Goal: Transaction & Acquisition: Download file/media

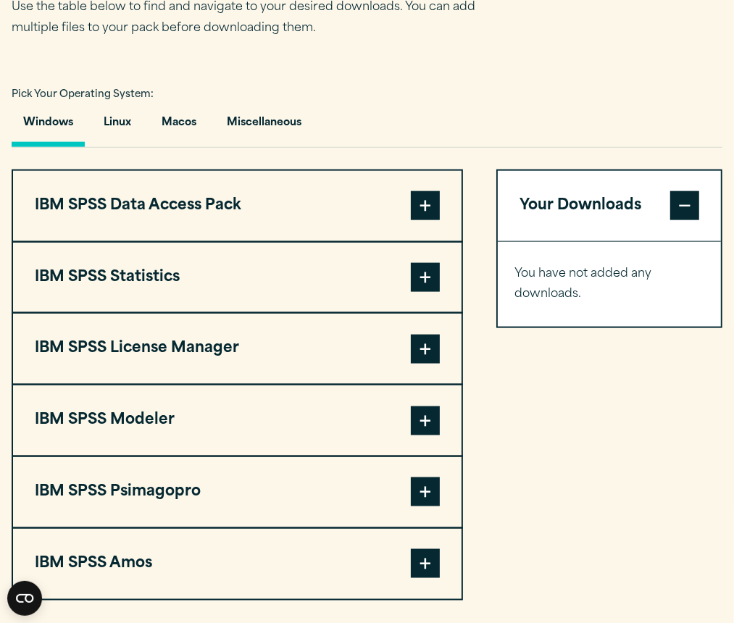
scroll to position [967, 0]
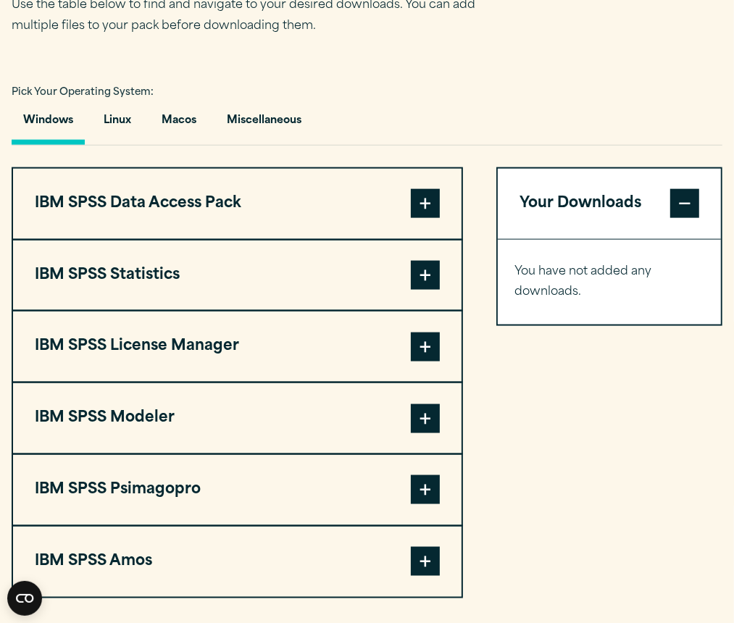
click at [438, 290] on span at bounding box center [425, 275] width 29 height 29
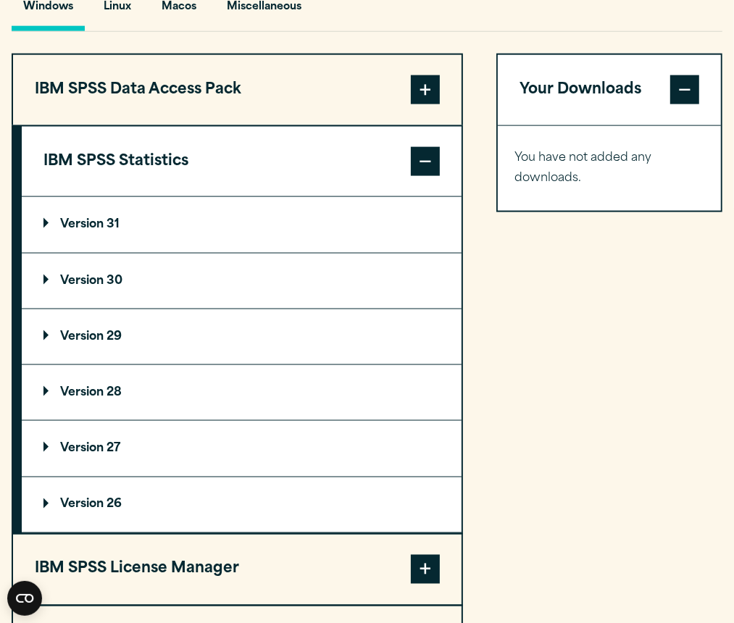
scroll to position [1109, 0]
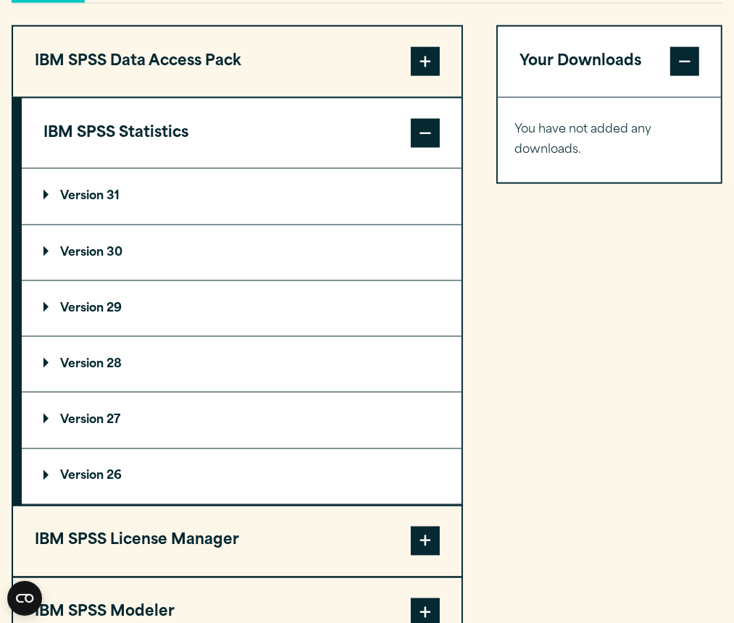
click at [43, 314] on p "Version 29" at bounding box center [82, 309] width 78 height 12
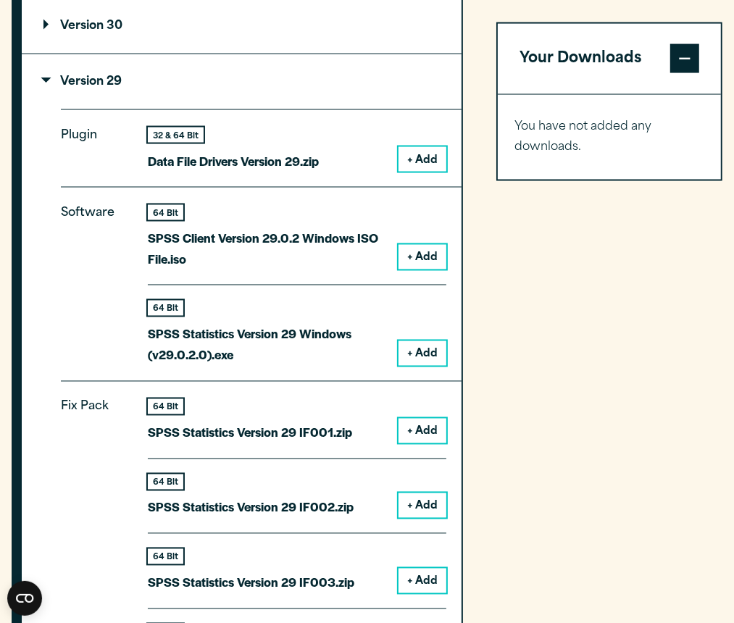
scroll to position [1337, 0]
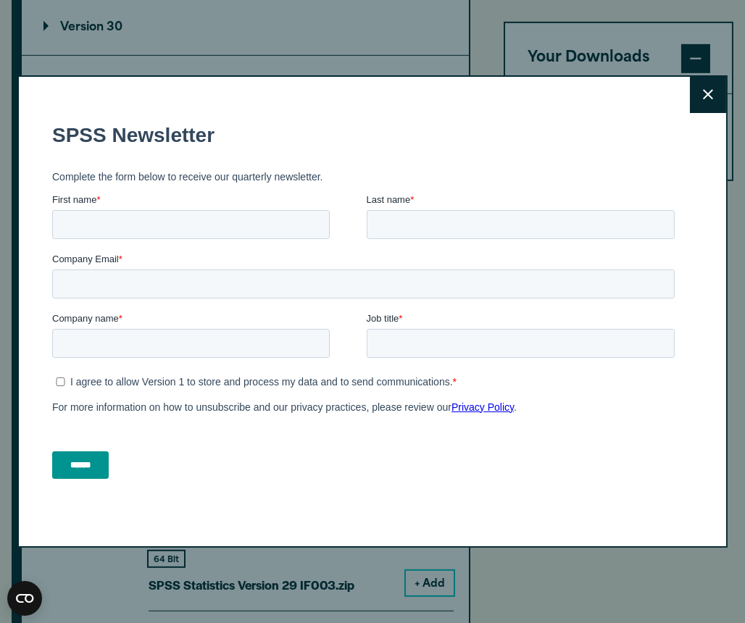
click at [712, 85] on button "Close" at bounding box center [708, 95] width 36 height 36
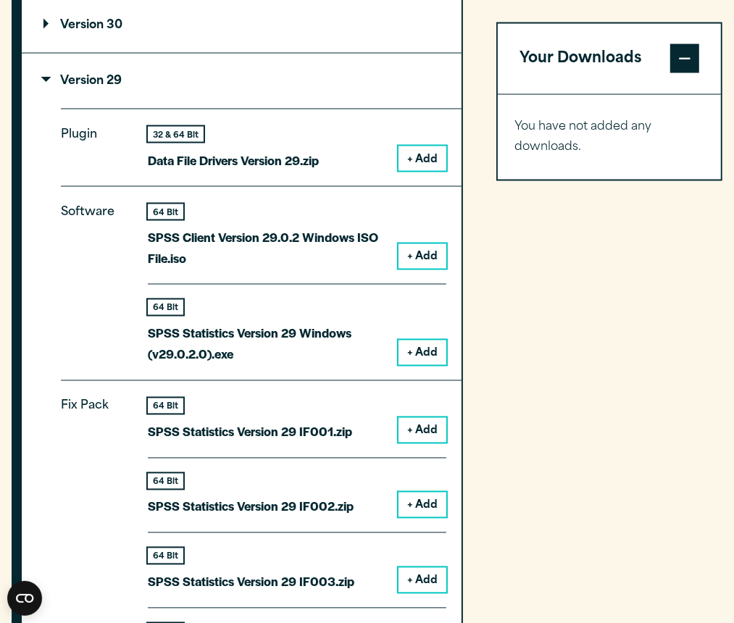
click at [420, 269] on button "+ Add" at bounding box center [423, 256] width 48 height 25
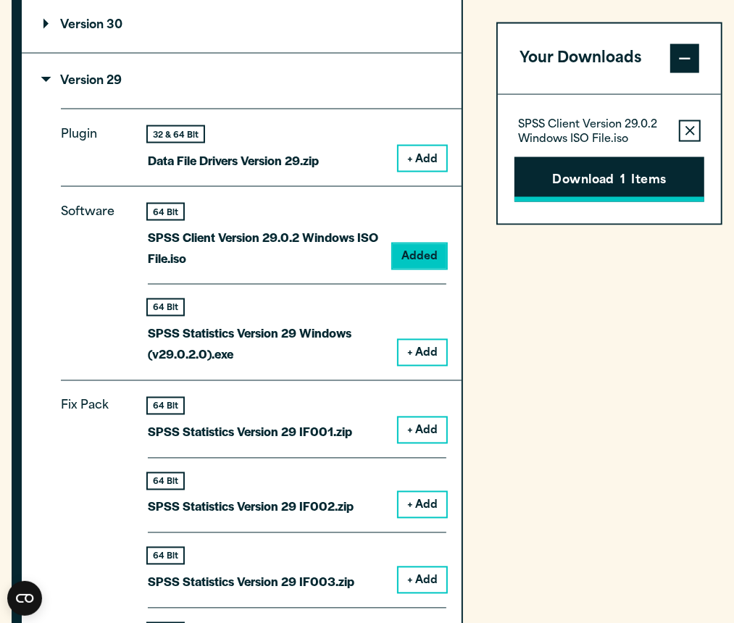
click at [653, 175] on button "Download 1 Items" at bounding box center [609, 179] width 190 height 45
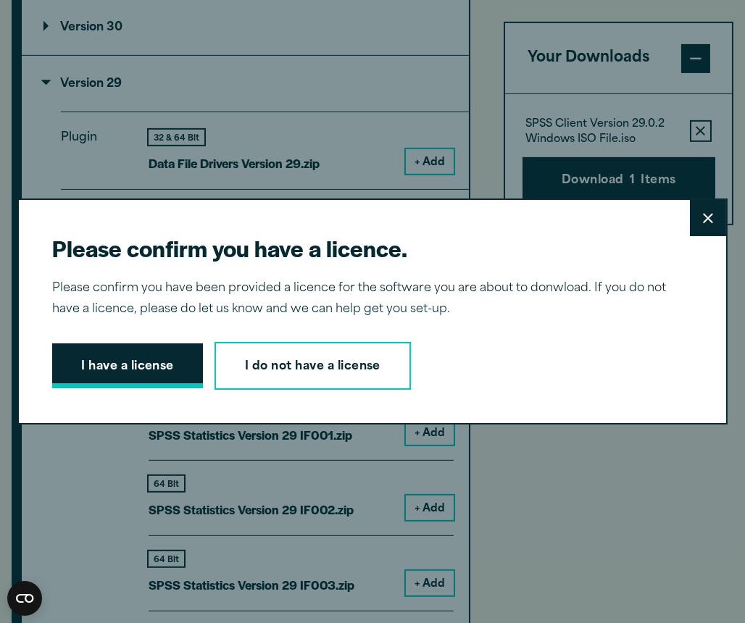
click at [141, 362] on button "I have a license" at bounding box center [127, 365] width 151 height 45
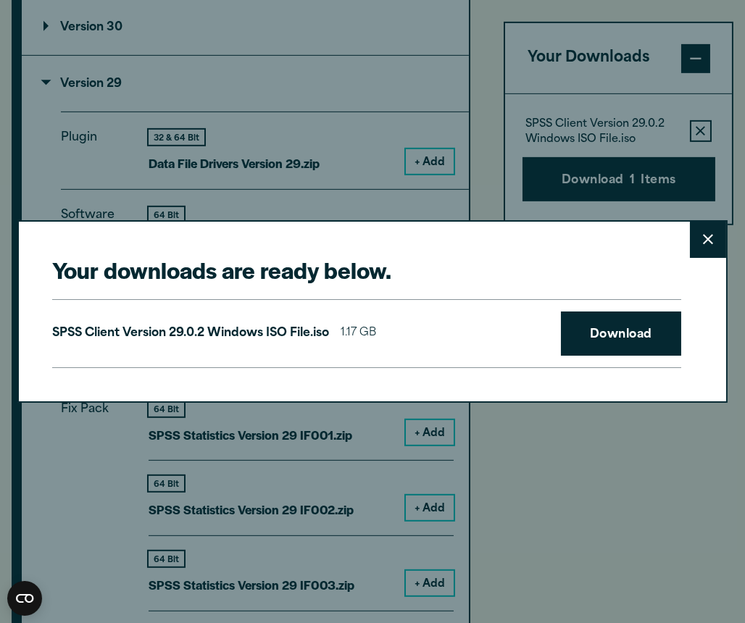
click at [538, 328] on div "SPSS Client Version 29.0.2 Windows ISO File.iso 1.17 GB Download" at bounding box center [366, 334] width 628 height 70
click at [607, 333] on link "Download" at bounding box center [621, 334] width 120 height 45
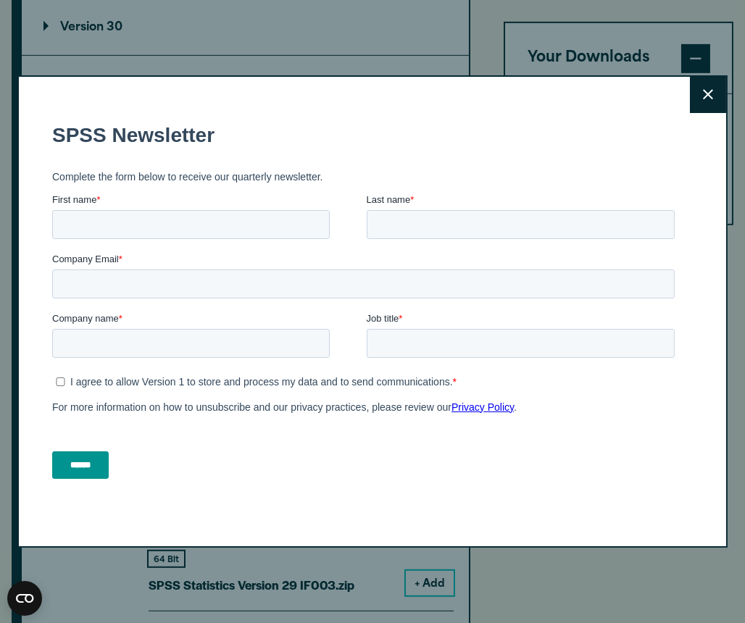
click at [705, 93] on icon at bounding box center [708, 94] width 10 height 11
